Goal: Information Seeking & Learning: Learn about a topic

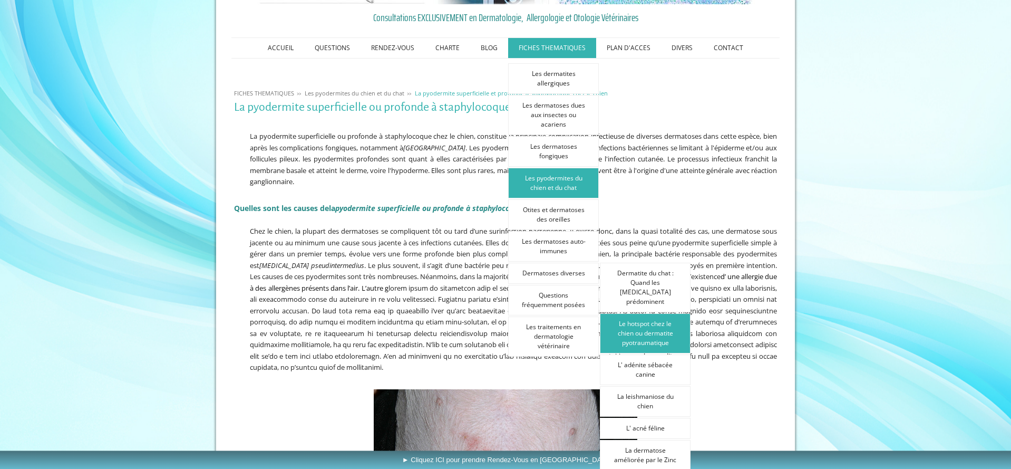
scroll to position [161, 0]
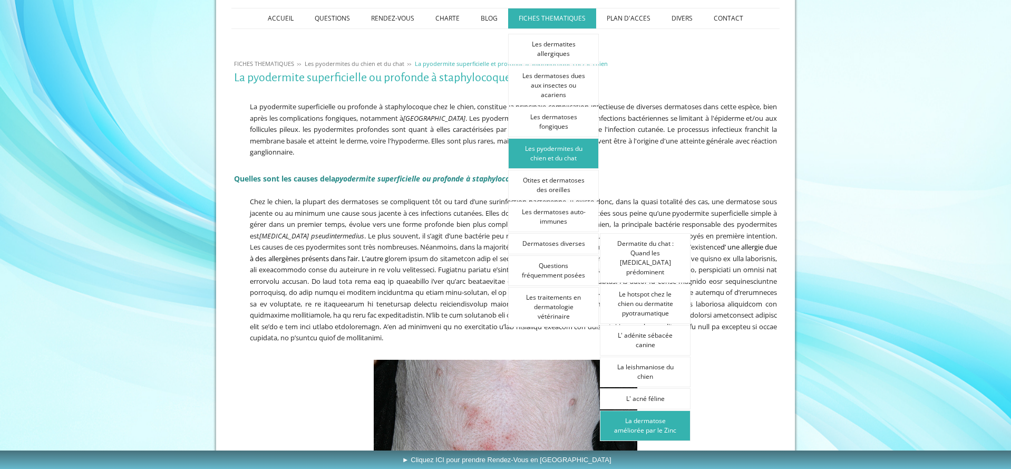
click at [658, 414] on link "La dermatose améliorée par le Zinc" at bounding box center [645, 425] width 91 height 31
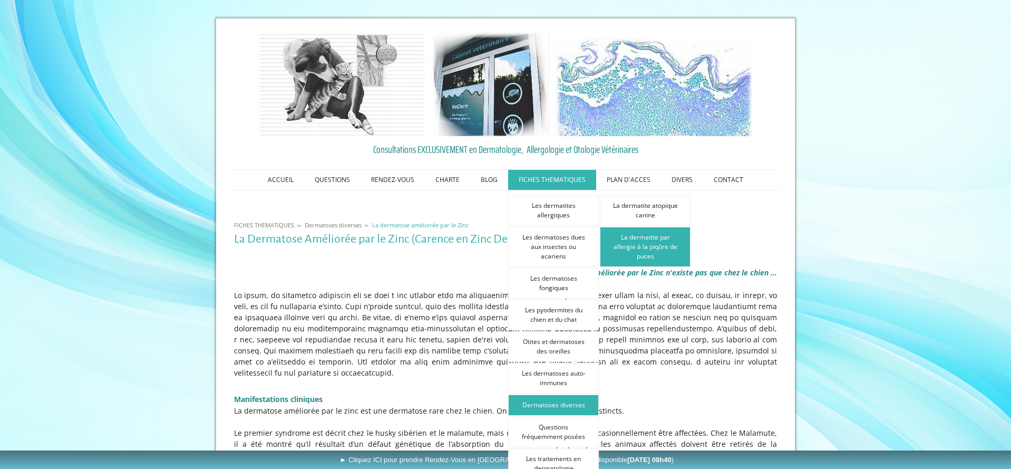
click at [655, 240] on link "La dermatite par allergie à la piqûre de puces" at bounding box center [645, 247] width 91 height 40
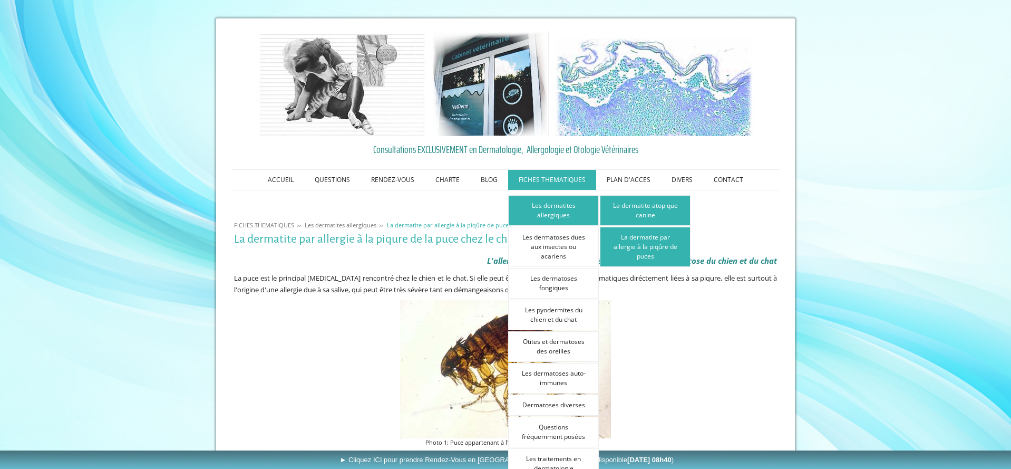
click at [637, 212] on link "La dermatite atopique canine" at bounding box center [645, 210] width 91 height 31
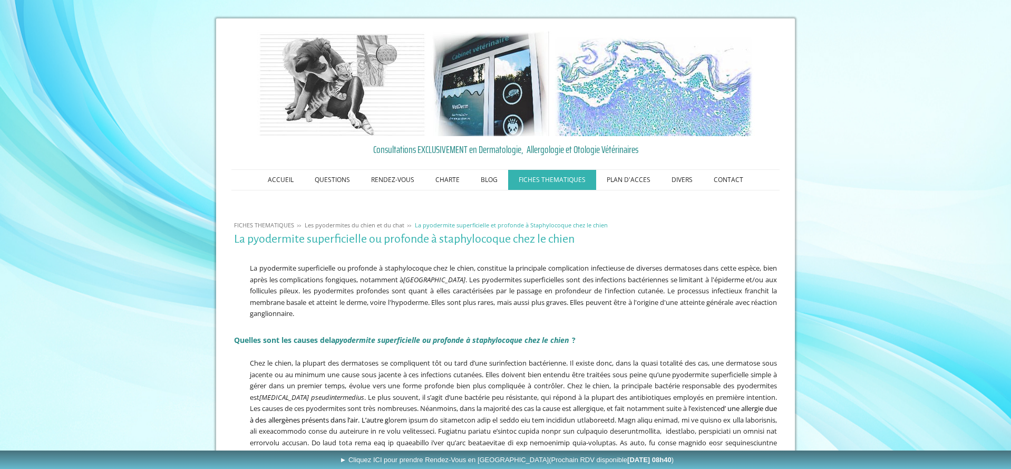
scroll to position [161, 0]
